Goal: Information Seeking & Learning: Learn about a topic

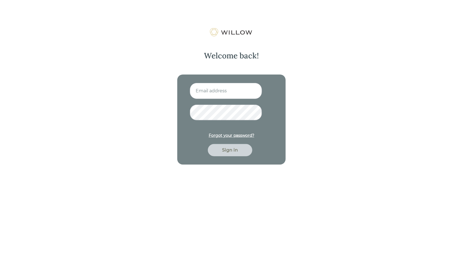
type input "[PERSON_NAME][EMAIL_ADDRESS][DOMAIN_NAME]"
click at [224, 163] on div "[PERSON_NAME][EMAIL_ADDRESS][DOMAIN_NAME] Forgot your password? Sign in" at bounding box center [231, 119] width 108 height 90
click at [224, 150] on div "Sign in" at bounding box center [230, 150] width 32 height 7
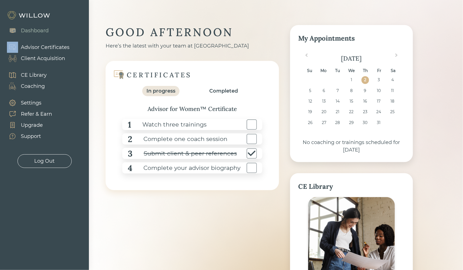
click at [49, 41] on div "Advisor Certificates Client Acquisition" at bounding box center [36, 53] width 72 height 28
click at [49, 45] on div "Advisor Certificates" at bounding box center [45, 48] width 49 height 8
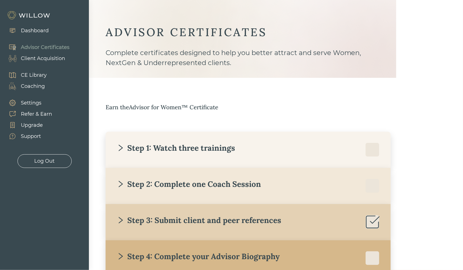
click at [163, 155] on div "Step 1: Watch three trainings" at bounding box center [248, 150] width 263 height 14
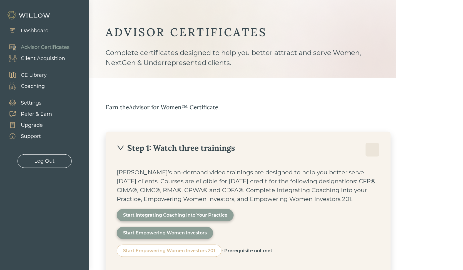
click at [38, 29] on div "Dashboard" at bounding box center [35, 31] width 28 height 8
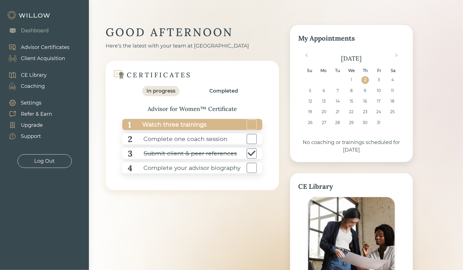
click at [162, 125] on div "Watch three trainings" at bounding box center [168, 124] width 75 height 13
